Goal: Find specific page/section: Find specific page/section

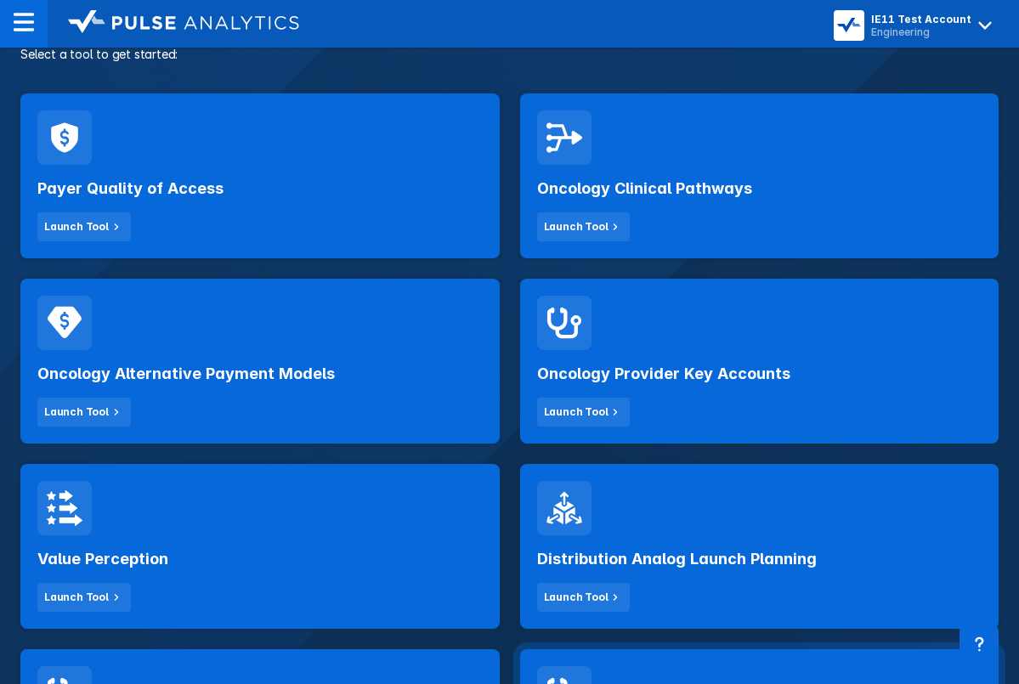
scroll to position [252, 0]
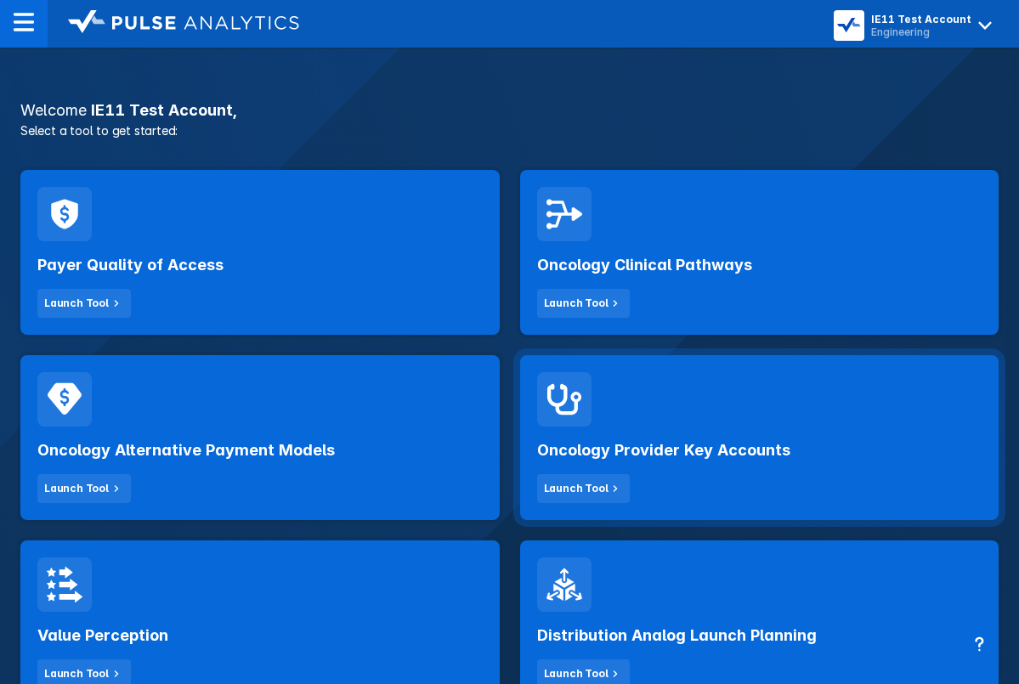
click at [623, 419] on div "Oncology Provider Key Accounts Launch Tool" at bounding box center [759, 437] width 479 height 165
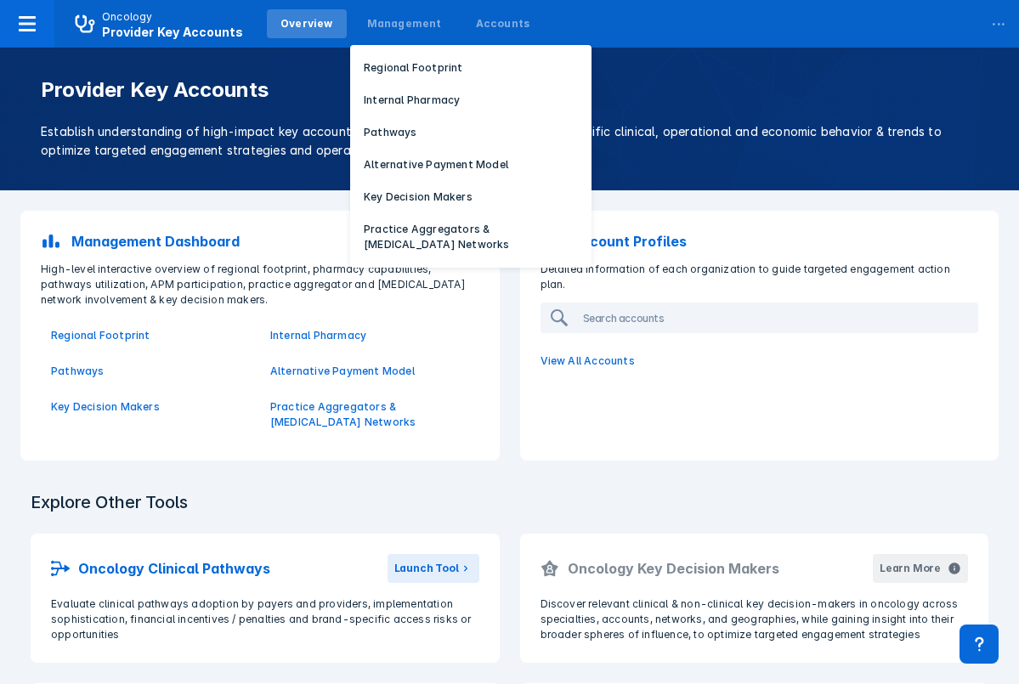
click at [376, 70] on p "Regional Footprint" at bounding box center [413, 67] width 99 height 15
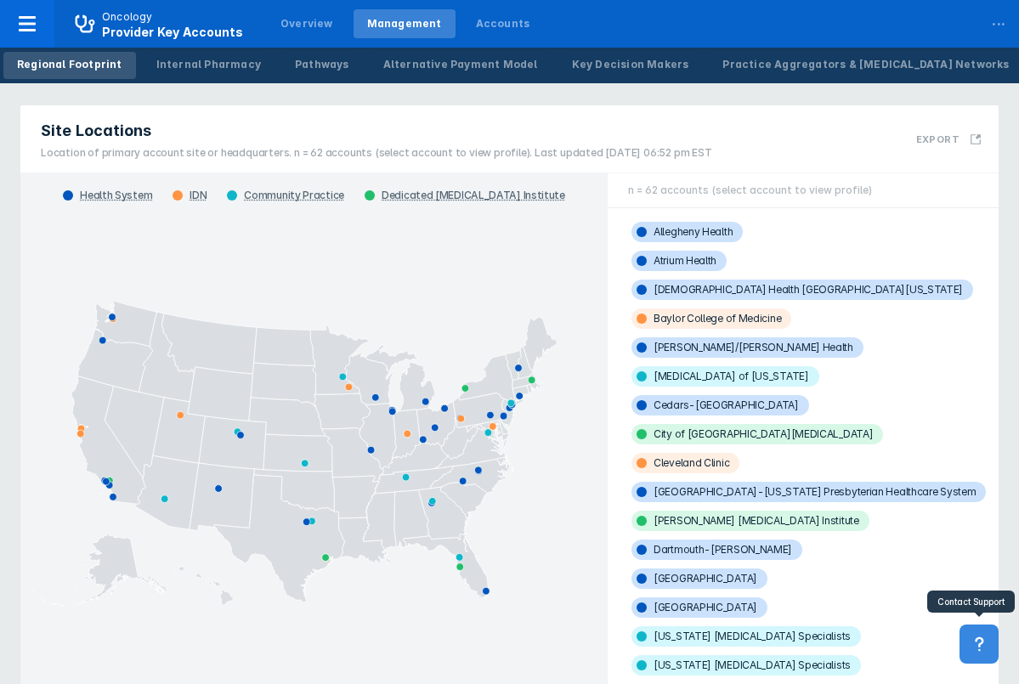
click at [976, 649] on icon at bounding box center [979, 644] width 19 height 19
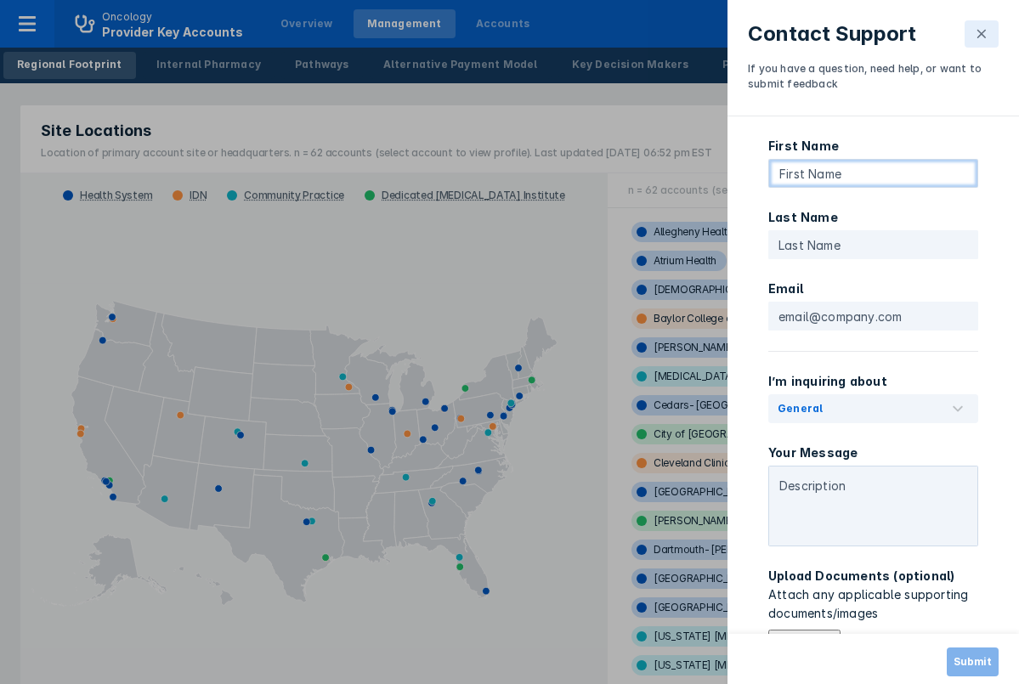
click at [835, 174] on input "text" at bounding box center [873, 173] width 210 height 29
click at [983, 32] on icon at bounding box center [982, 34] width 9 height 9
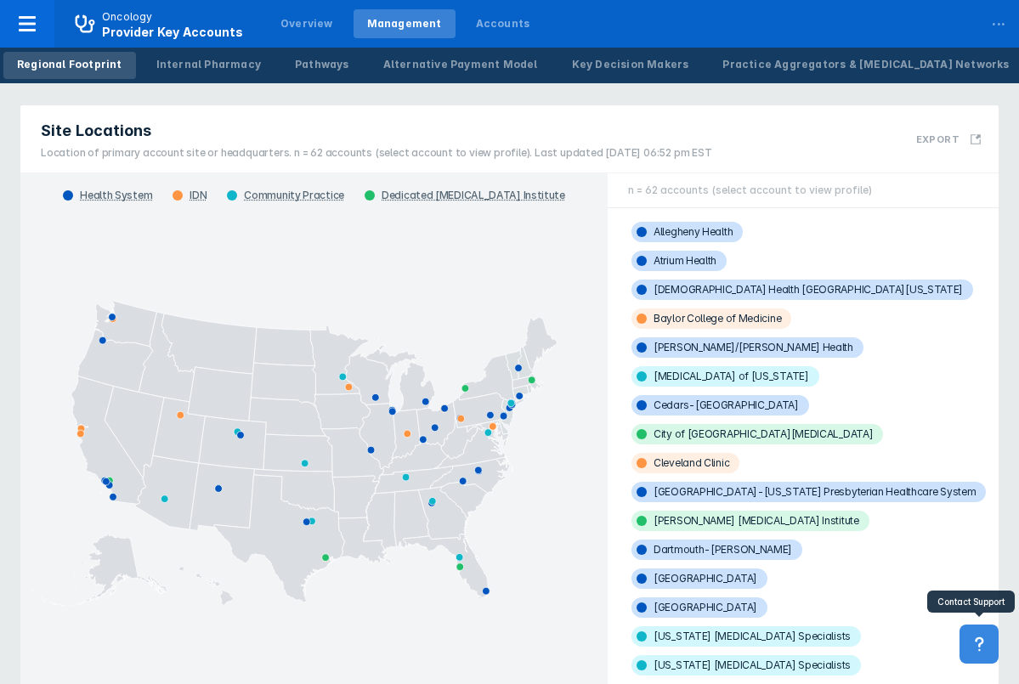
click at [972, 643] on icon at bounding box center [979, 644] width 19 height 19
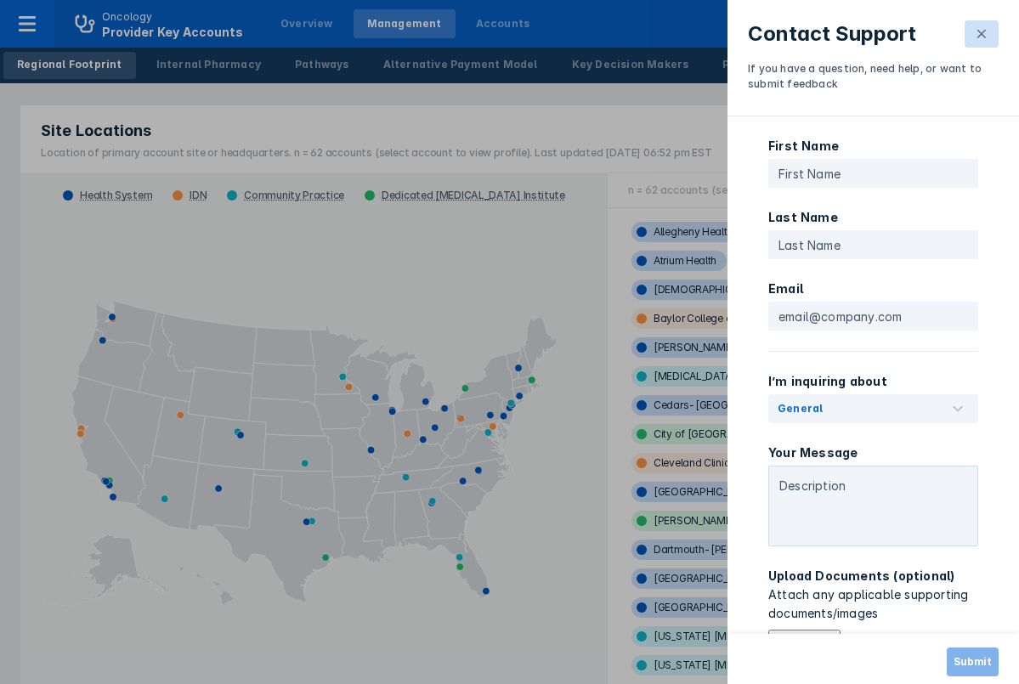
click at [977, 37] on icon at bounding box center [982, 34] width 14 height 14
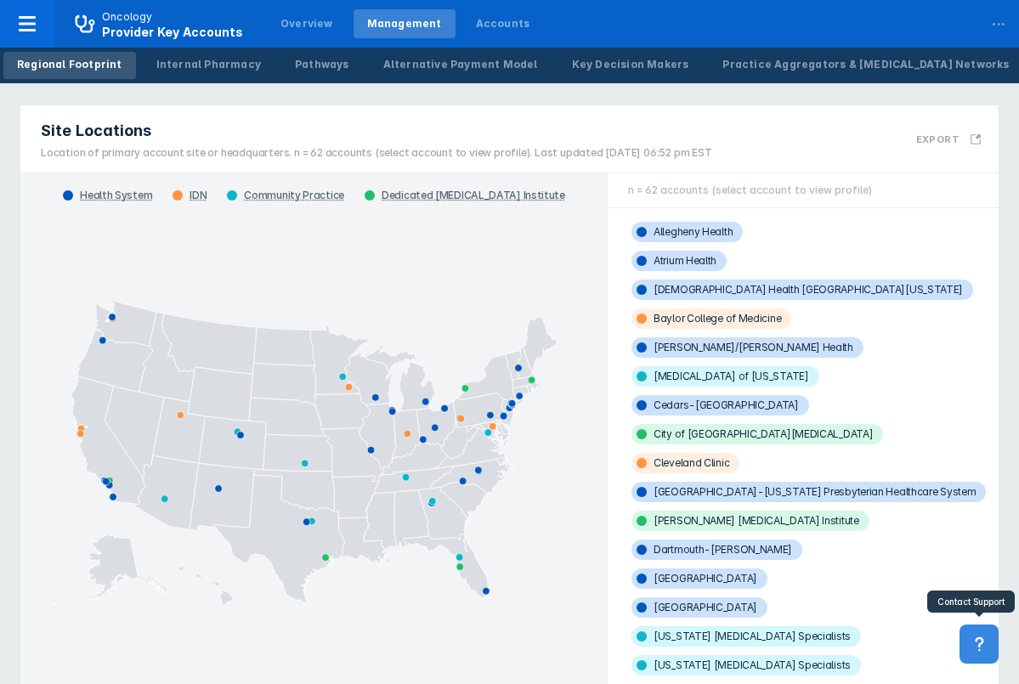
click at [988, 650] on icon at bounding box center [979, 644] width 19 height 19
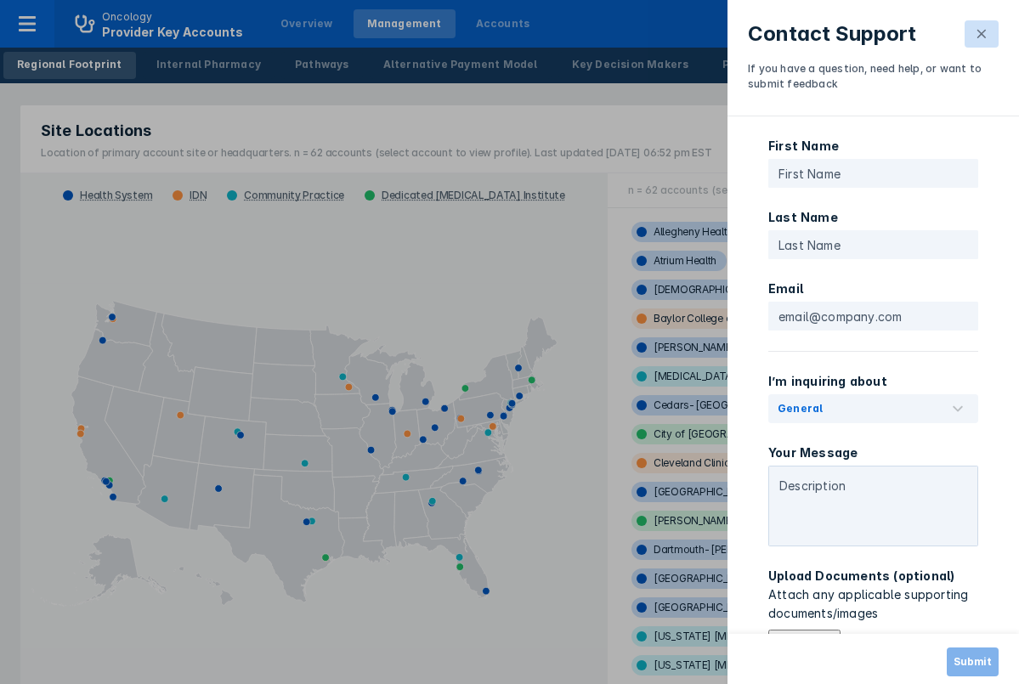
click at [979, 31] on icon at bounding box center [982, 34] width 9 height 9
